Goal: Information Seeking & Learning: Learn about a topic

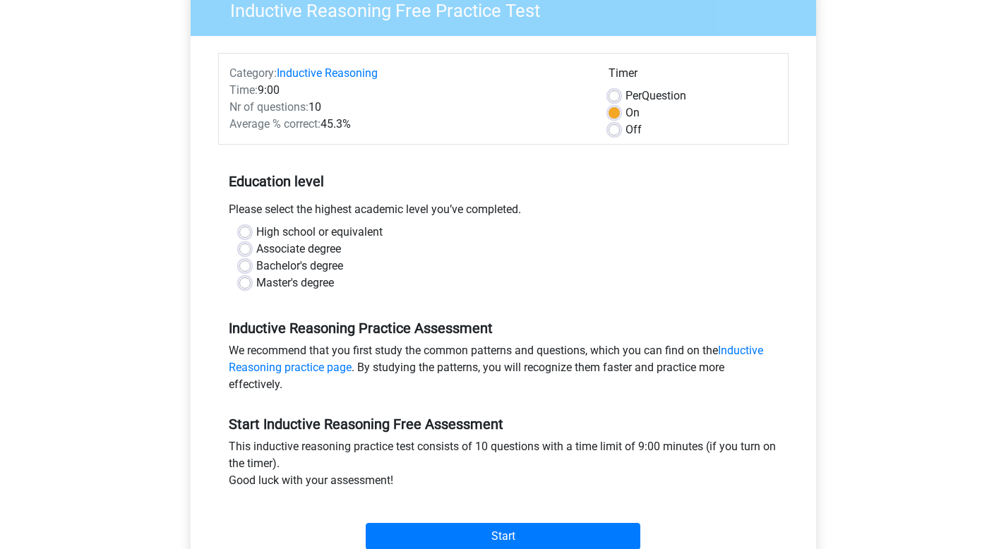
scroll to position [135, 0]
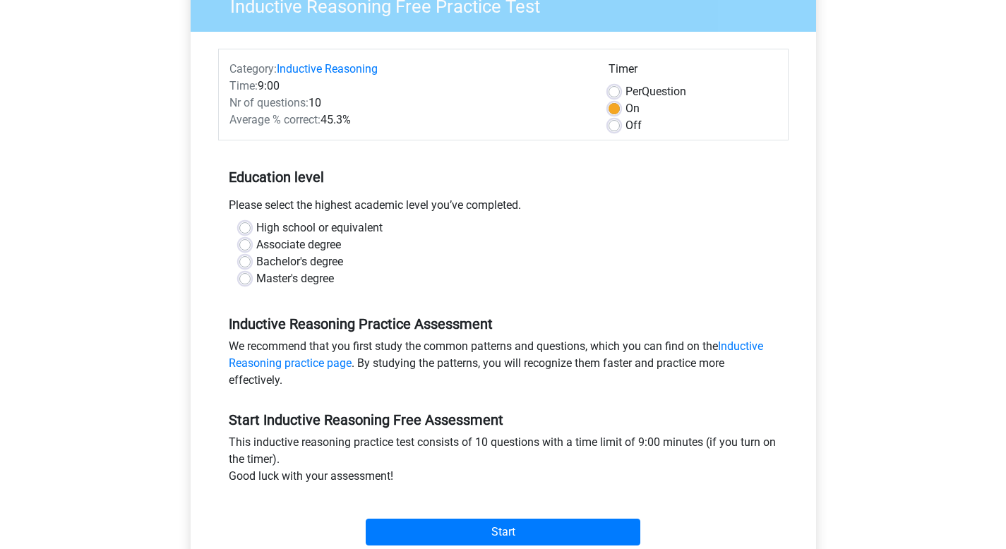
click at [256, 280] on label "Master's degree" at bounding box center [295, 278] width 78 height 17
click at [248, 280] on input "Master's degree" at bounding box center [244, 277] width 11 height 14
radio input "true"
click at [625, 92] on label "Per Question" at bounding box center [655, 91] width 61 height 17
click at [617, 92] on input "Per Question" at bounding box center [613, 90] width 11 height 14
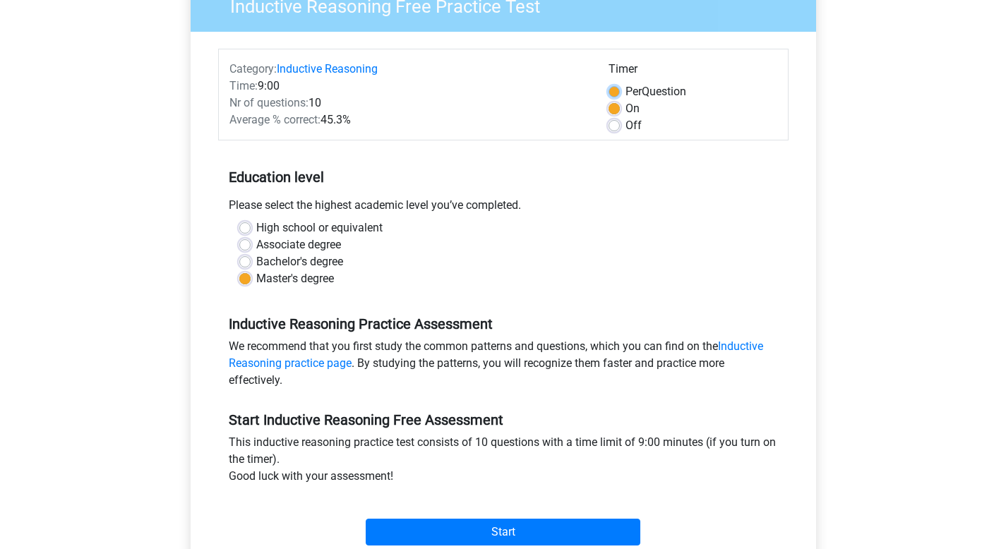
radio input "true"
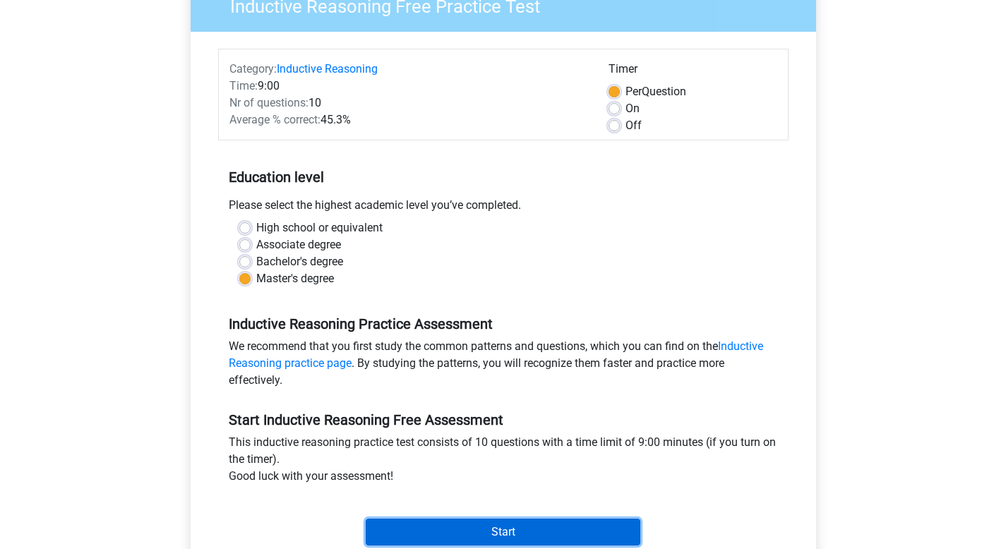
click at [525, 532] on input "Start" at bounding box center [503, 532] width 275 height 27
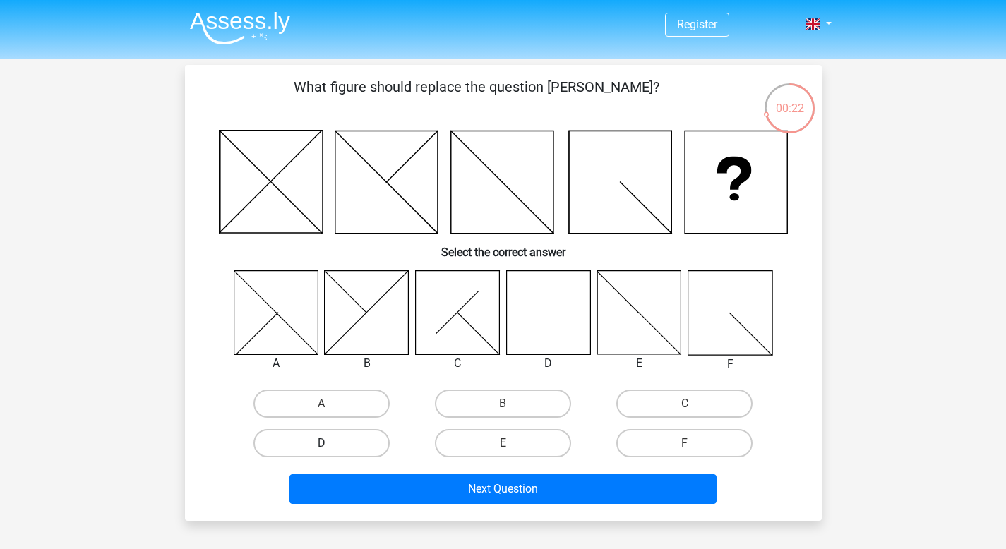
click at [345, 438] on label "D" at bounding box center [321, 443] width 136 height 28
click at [330, 443] on input "D" at bounding box center [325, 447] width 9 height 9
radio input "true"
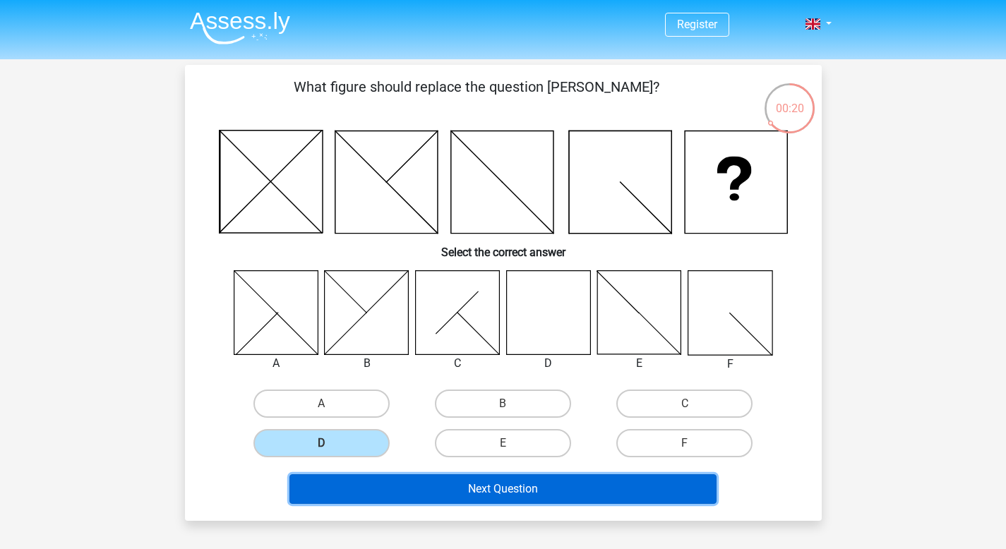
click at [471, 487] on button "Next Question" at bounding box center [502, 489] width 427 height 30
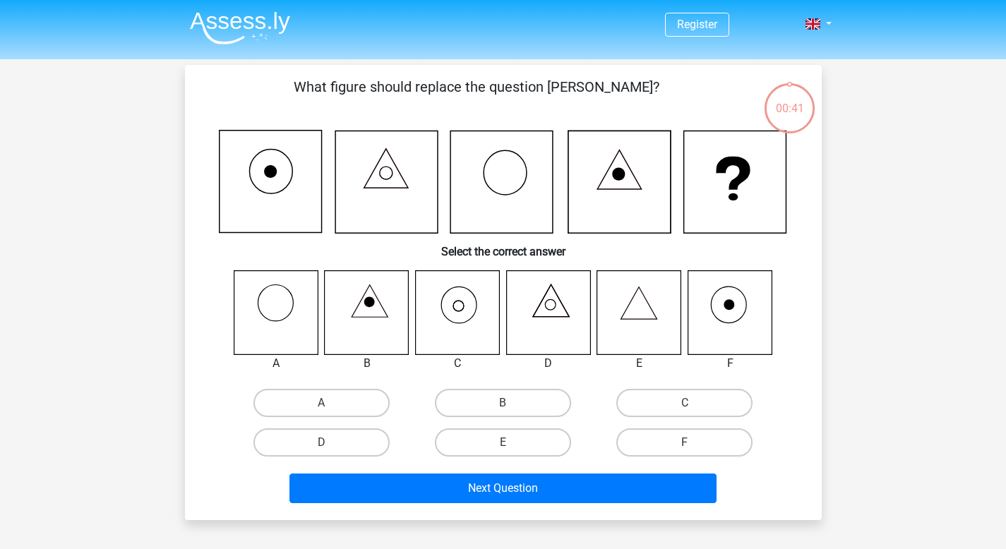
scroll to position [65, 0]
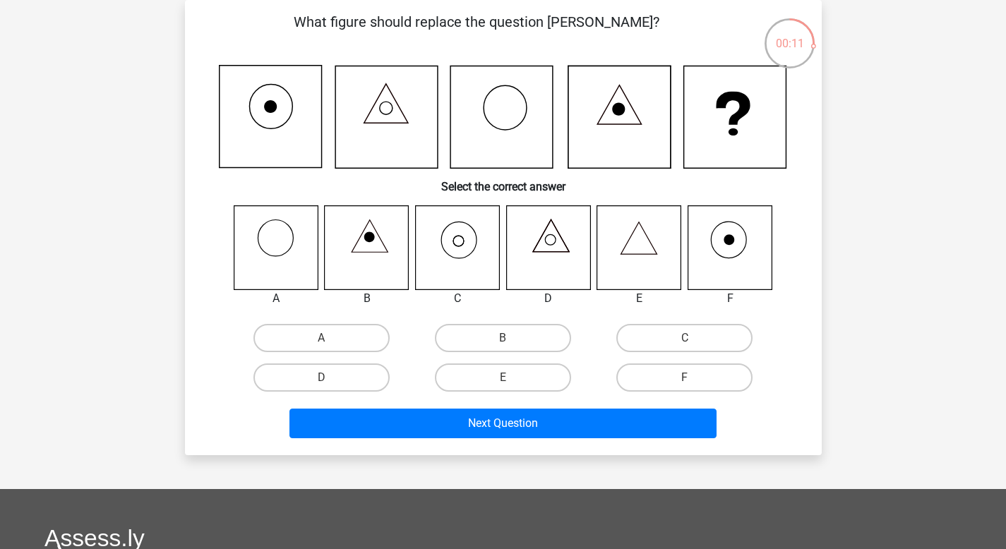
click at [693, 342] on input "C" at bounding box center [689, 342] width 9 height 9
radio input "true"
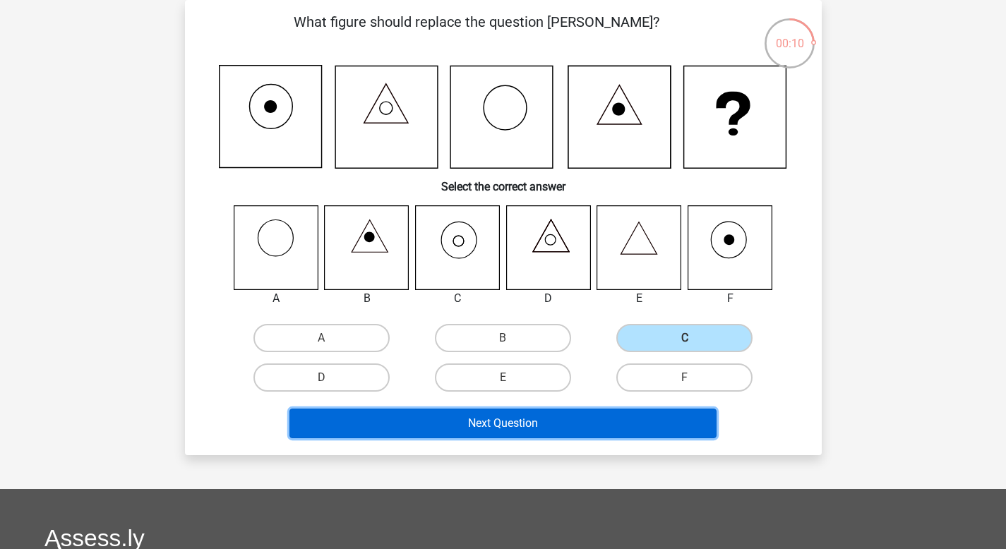
click at [489, 429] on button "Next Question" at bounding box center [502, 424] width 427 height 30
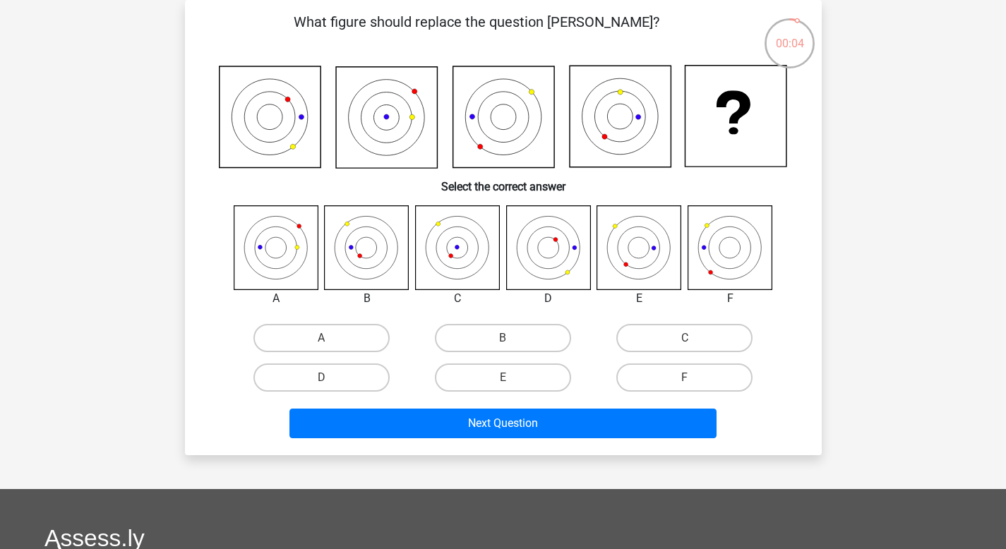
click at [503, 342] on input "B" at bounding box center [506, 342] width 9 height 9
radio input "true"
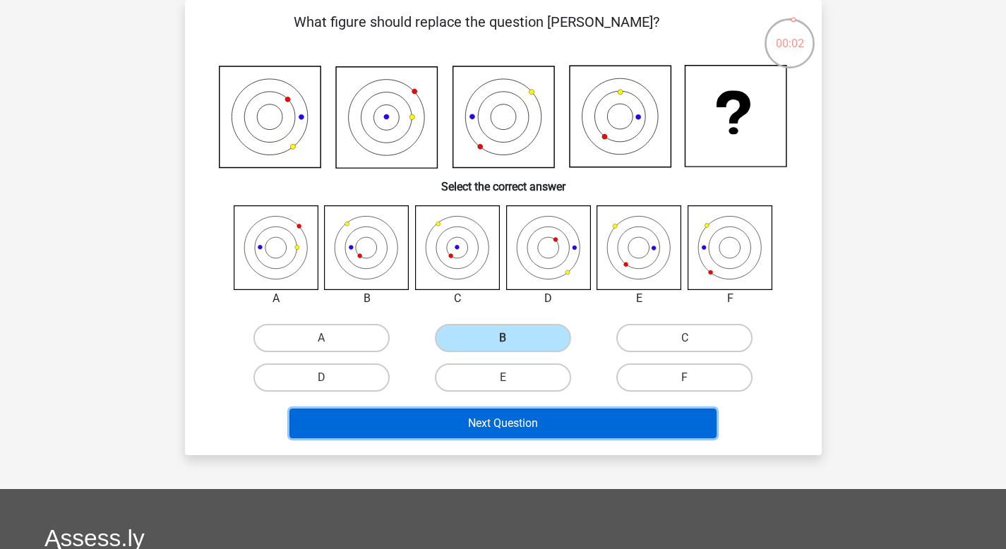
click at [548, 428] on button "Next Question" at bounding box center [502, 424] width 427 height 30
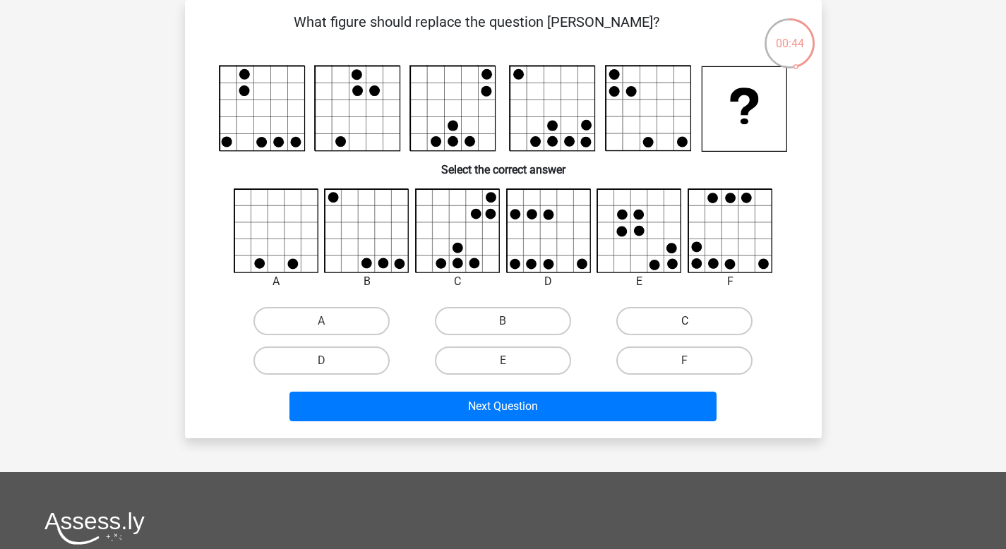
click at [649, 324] on label "C" at bounding box center [684, 321] width 136 height 28
click at [685, 324] on input "C" at bounding box center [689, 325] width 9 height 9
radio input "true"
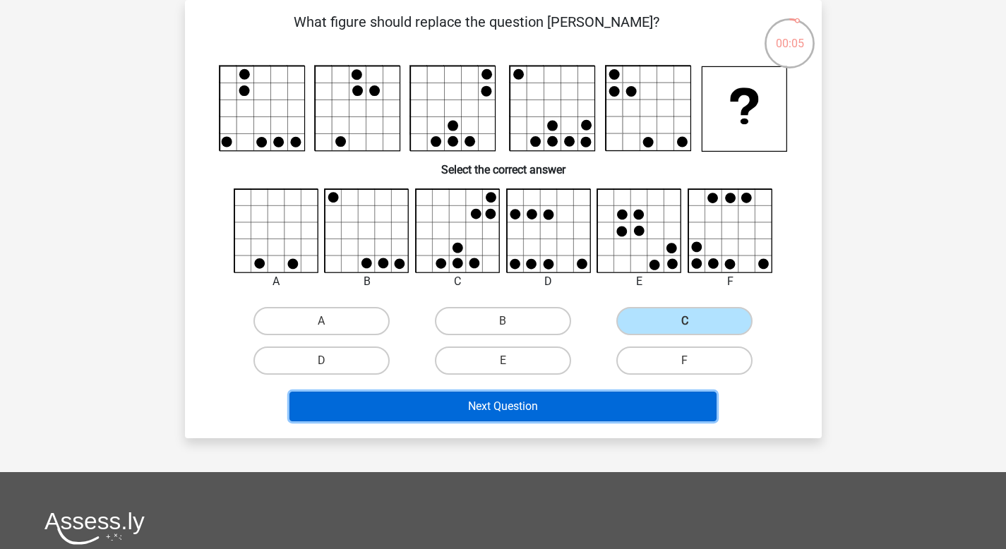
click at [568, 410] on button "Next Question" at bounding box center [502, 407] width 427 height 30
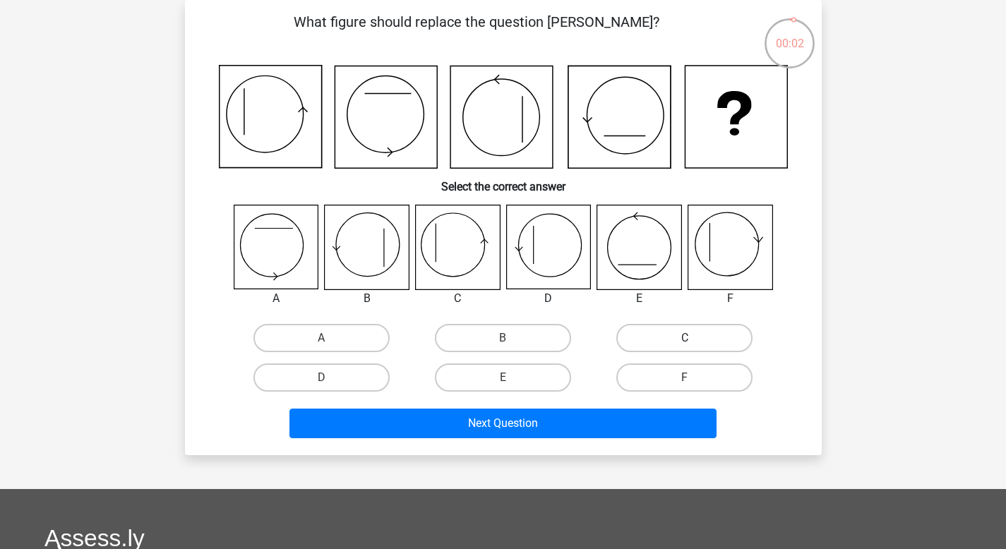
click at [677, 339] on label "C" at bounding box center [684, 338] width 136 height 28
click at [685, 339] on input "C" at bounding box center [689, 342] width 9 height 9
radio input "true"
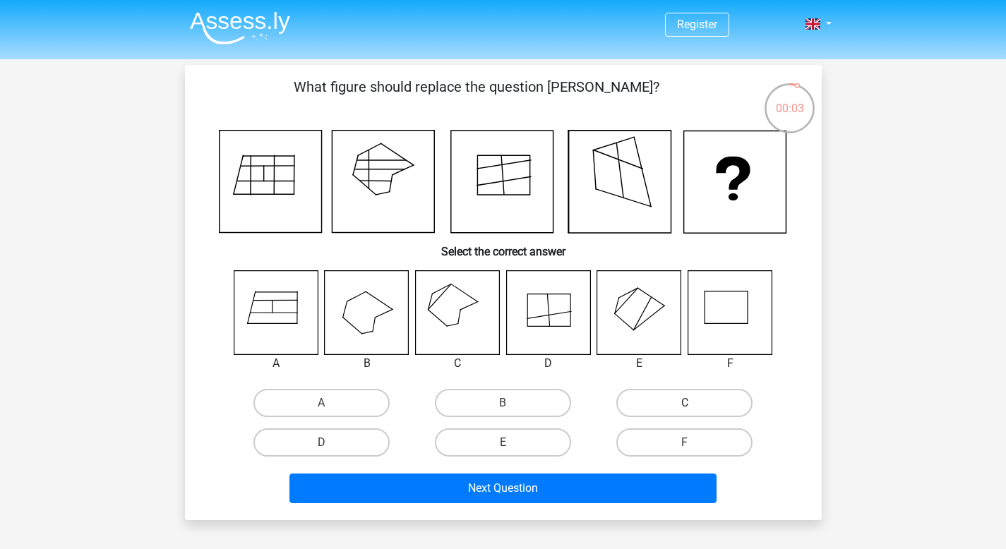
click at [653, 402] on label "C" at bounding box center [684, 403] width 136 height 28
click at [685, 403] on input "C" at bounding box center [689, 407] width 9 height 9
radio input "true"
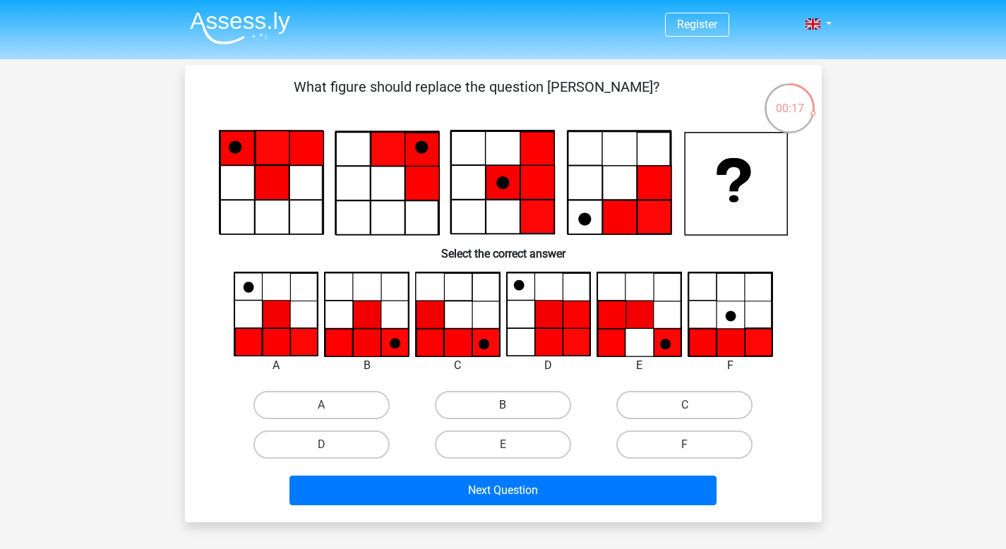
click at [469, 402] on label "B" at bounding box center [503, 405] width 136 height 28
click at [502, 405] on input "B" at bounding box center [506, 409] width 9 height 9
radio input "true"
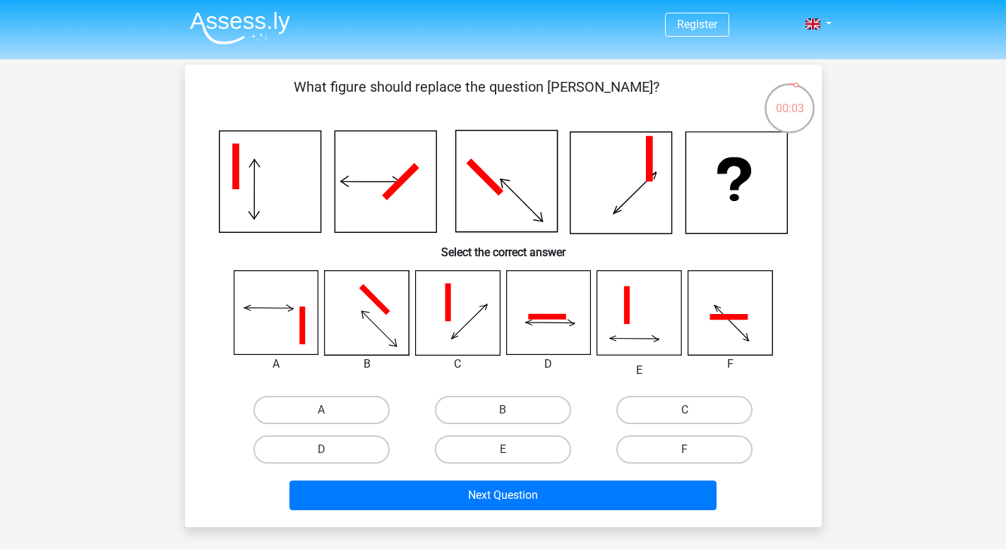
click at [510, 410] on input "B" at bounding box center [506, 414] width 9 height 9
radio input "true"
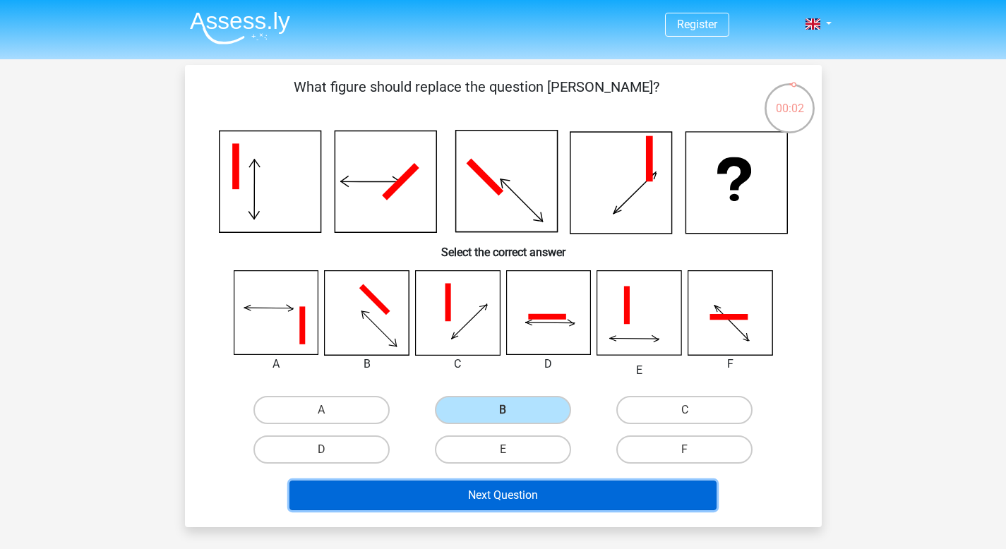
click at [474, 495] on button "Next Question" at bounding box center [502, 496] width 427 height 30
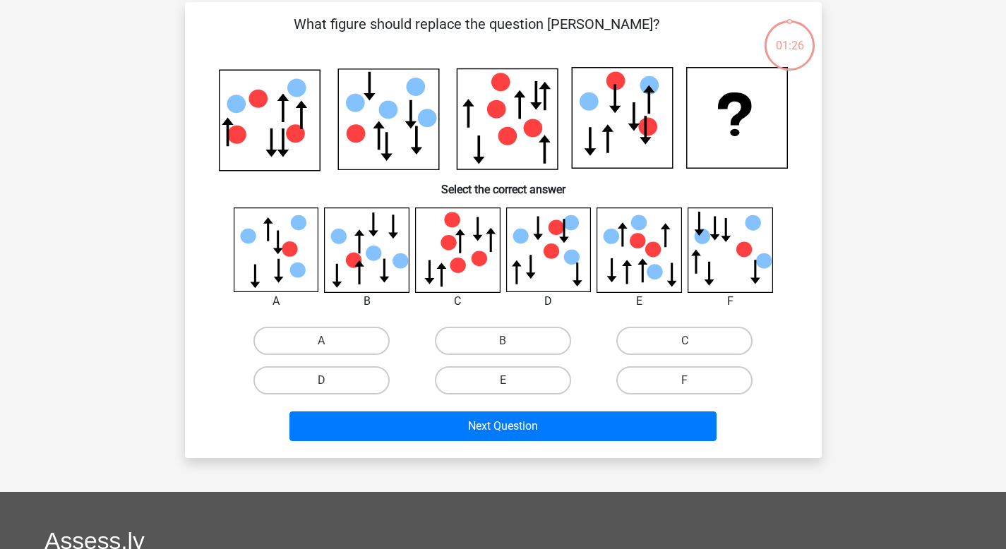
scroll to position [65, 0]
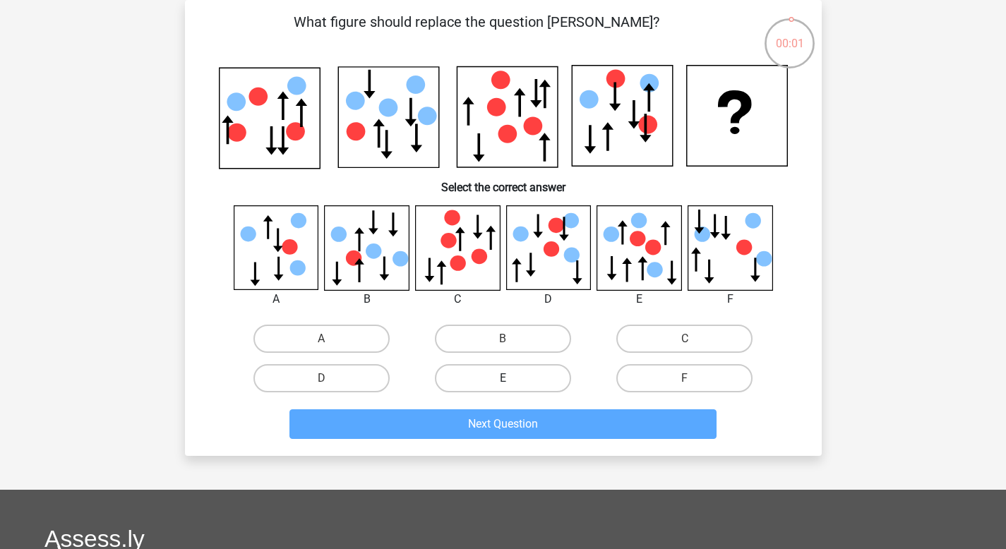
click at [536, 377] on label "E" at bounding box center [503, 378] width 136 height 28
click at [512, 378] on input "E" at bounding box center [506, 382] width 9 height 9
radio input "true"
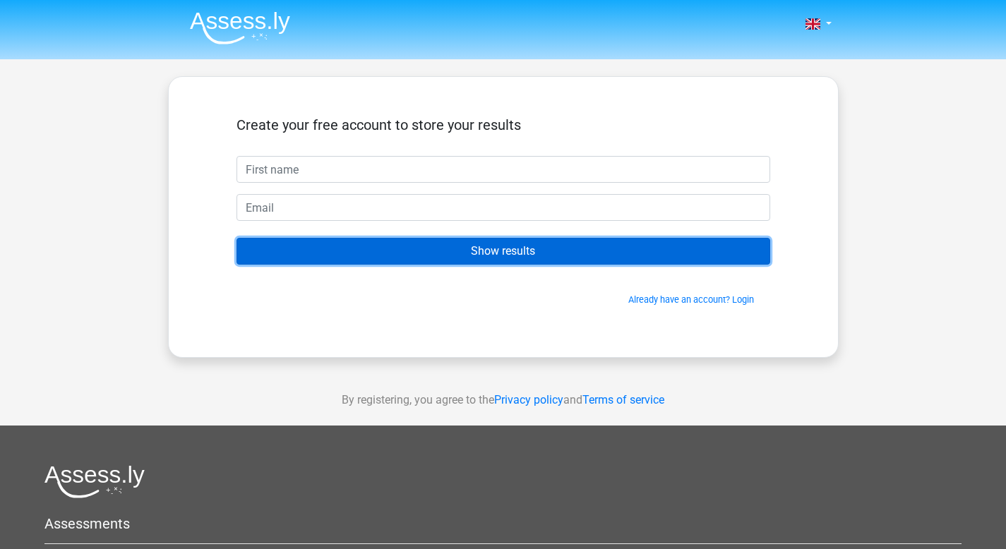
click at [541, 251] on input "Show results" at bounding box center [503, 251] width 534 height 27
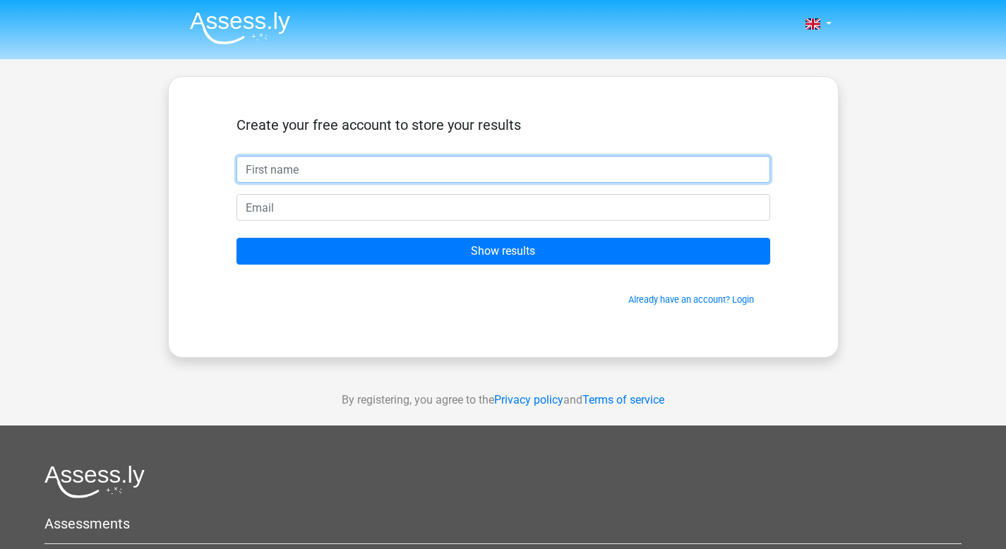
click at [548, 177] on input "text" at bounding box center [503, 169] width 534 height 27
type input "bumhole"
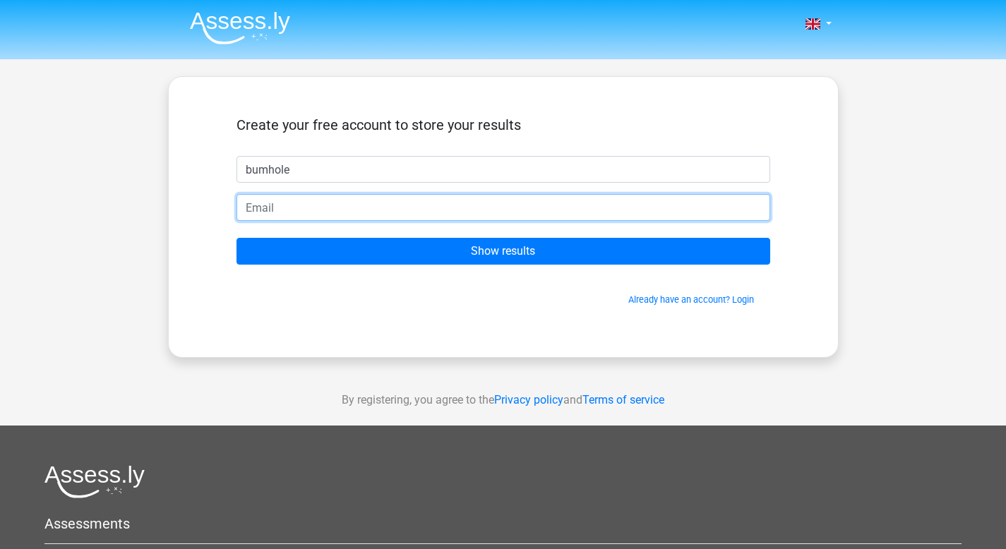
click at [507, 217] on input "email" at bounding box center [503, 207] width 534 height 27
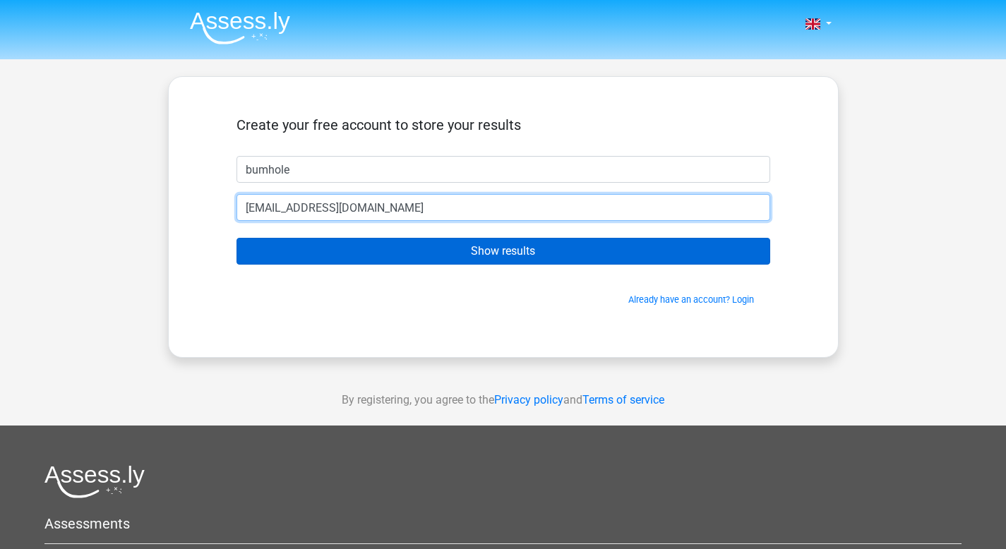
type input "[EMAIL_ADDRESS][DOMAIN_NAME]"
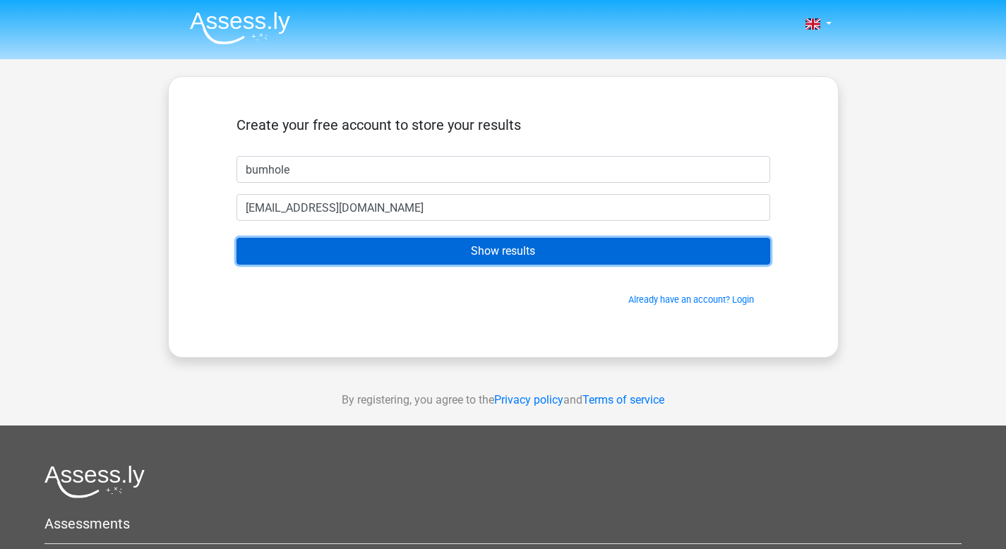
click at [408, 254] on input "Show results" at bounding box center [503, 251] width 534 height 27
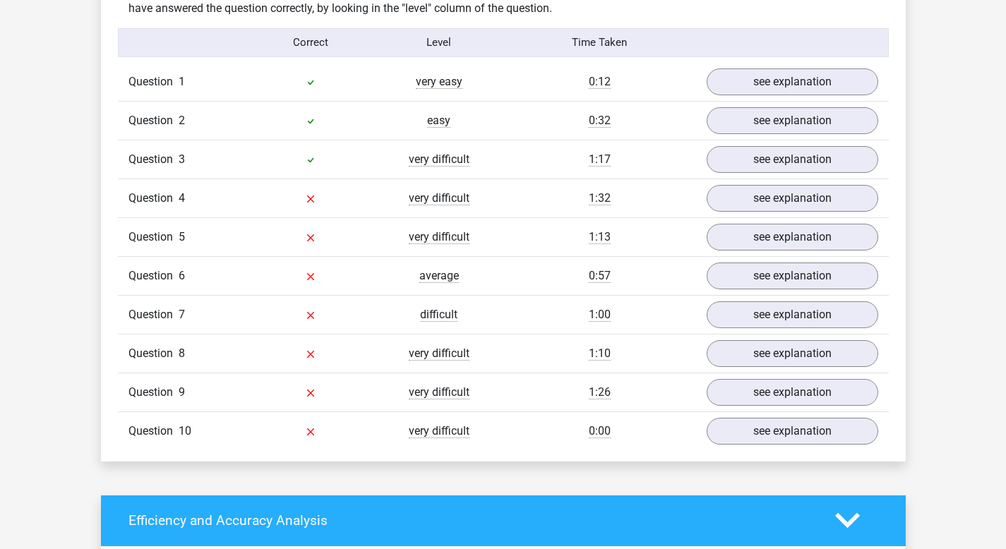
scroll to position [1126, 0]
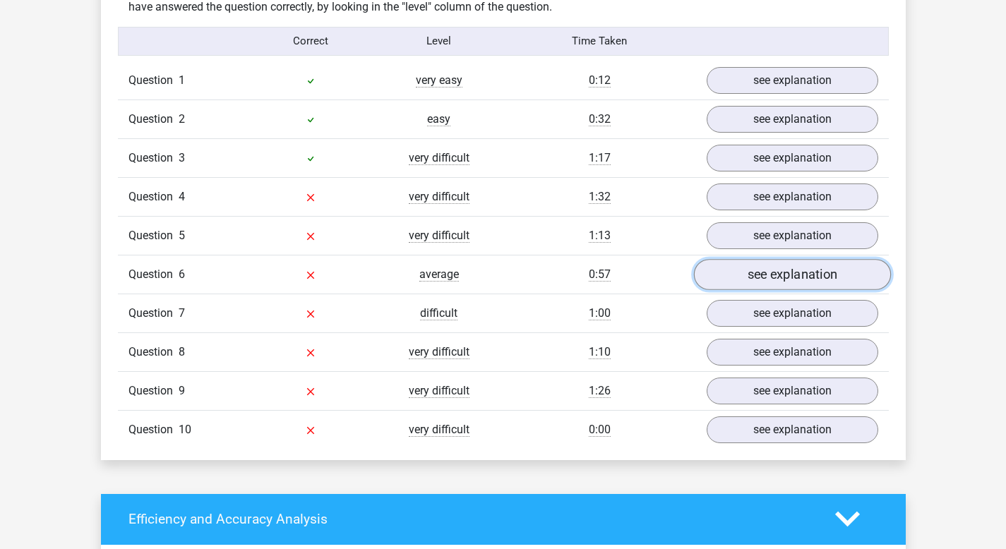
click at [831, 275] on link "see explanation" at bounding box center [791, 274] width 197 height 31
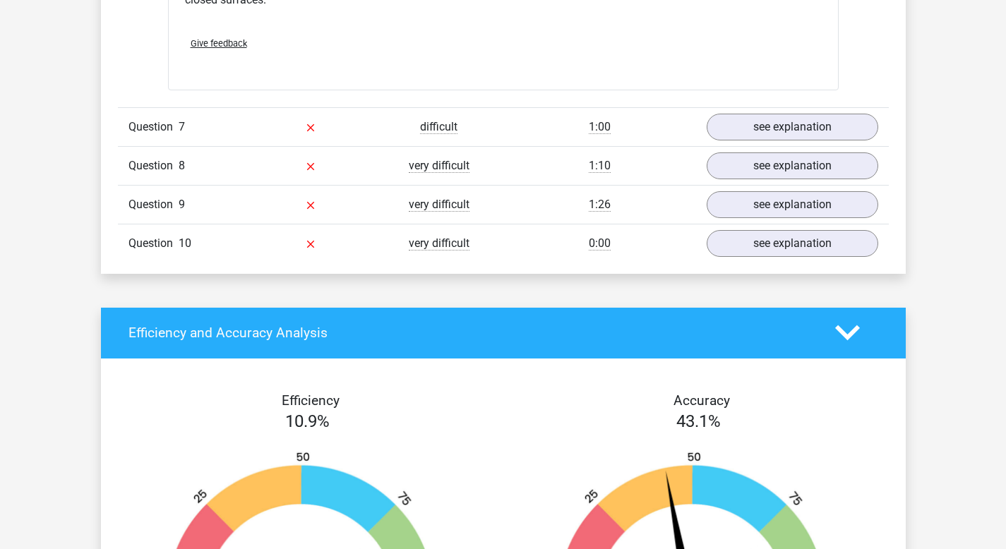
scroll to position [2114, 0]
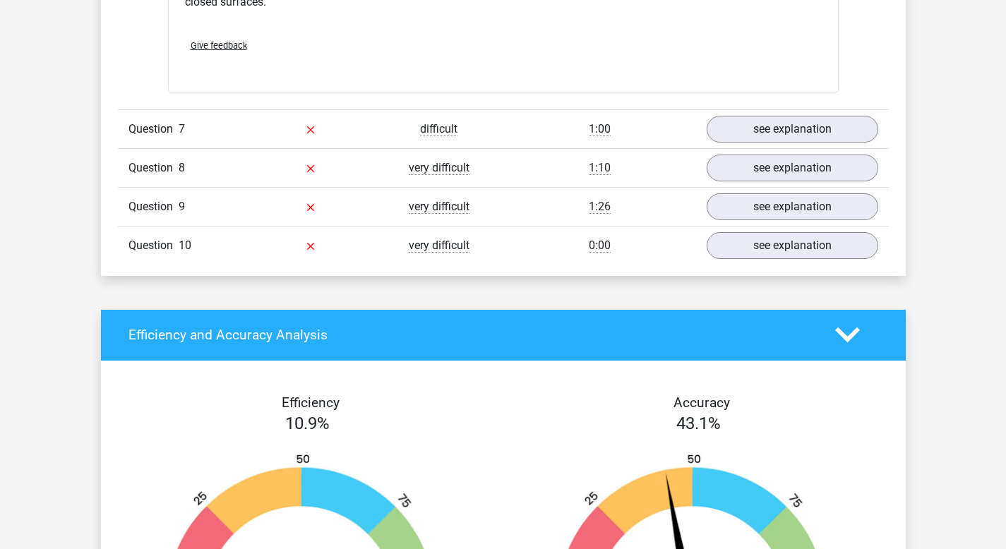
click at [482, 246] on div "very difficult" at bounding box center [439, 245] width 128 height 17
click at [737, 243] on link "see explanation" at bounding box center [791, 245] width 197 height 31
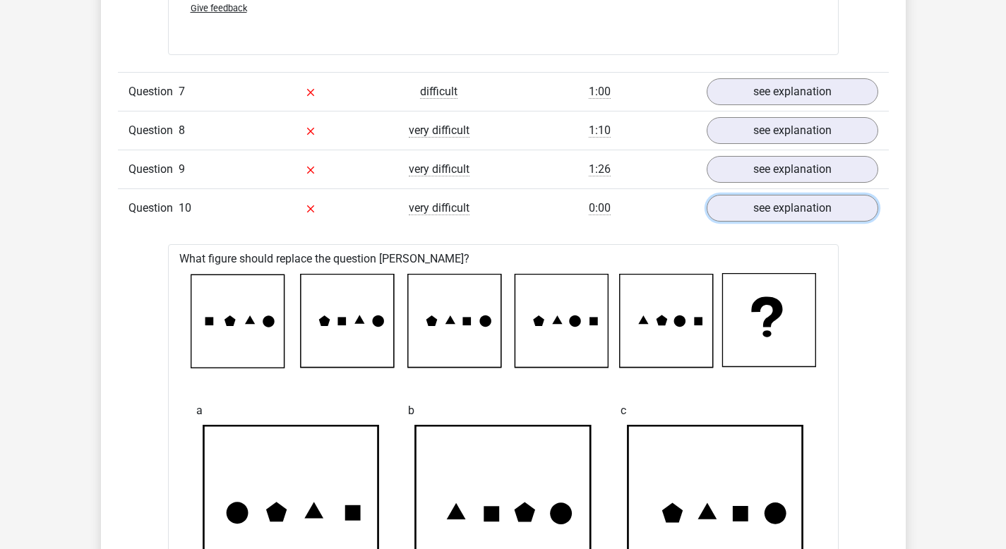
scroll to position [2150, 0]
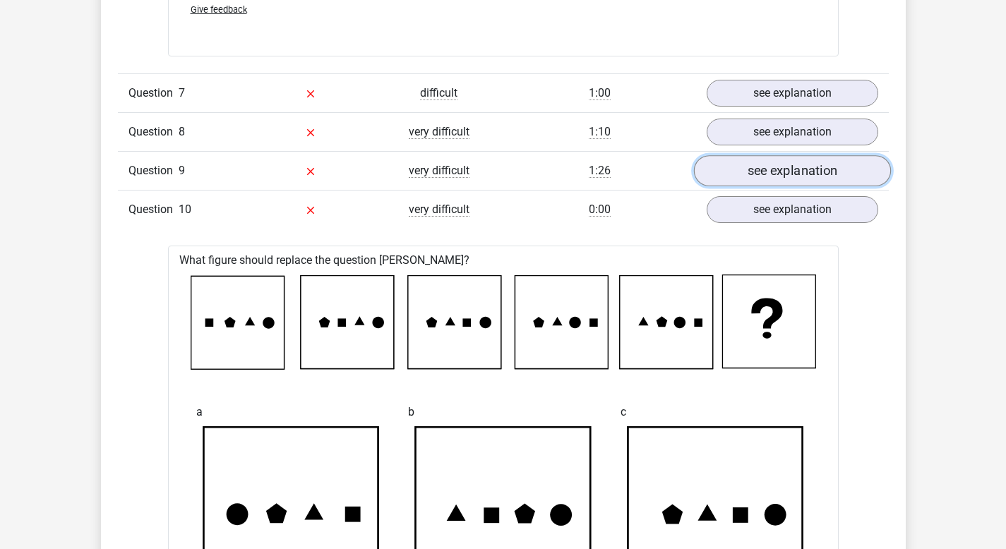
click at [728, 170] on link "see explanation" at bounding box center [791, 170] width 197 height 31
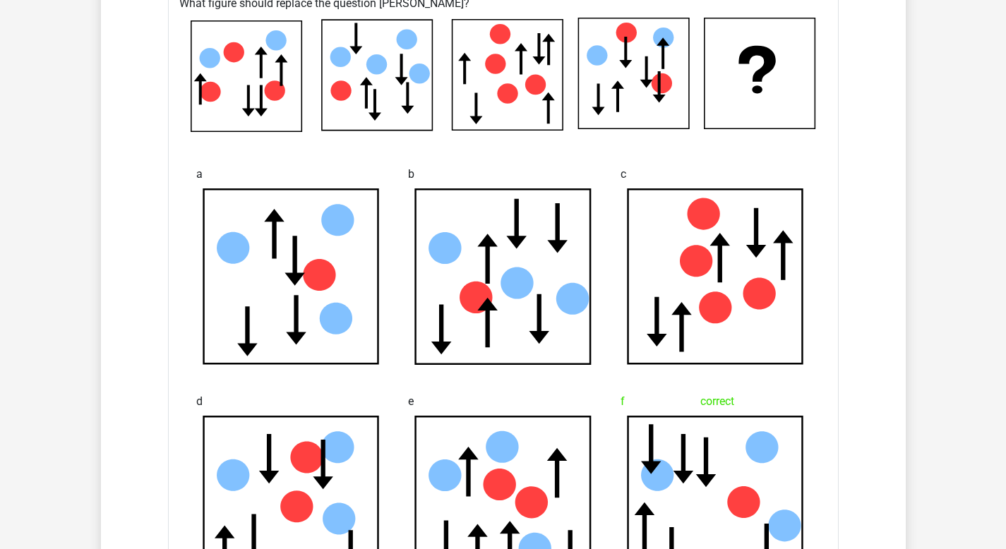
scroll to position [2368, 0]
